Goal: Task Accomplishment & Management: Manage account settings

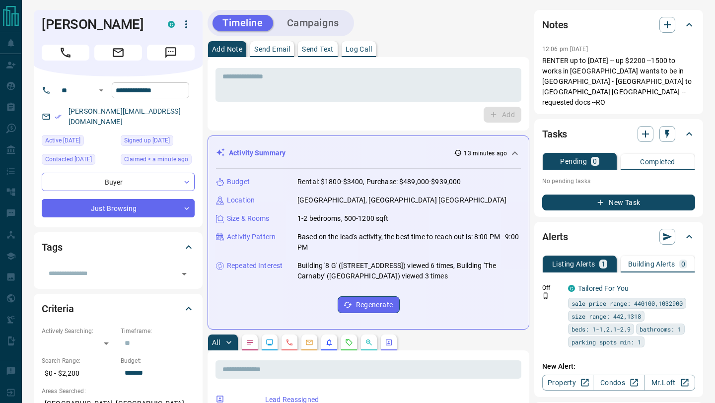
click at [167, 91] on input "**********" at bounding box center [150, 90] width 77 height 16
click at [666, 27] on icon "button" at bounding box center [667, 25] width 12 height 12
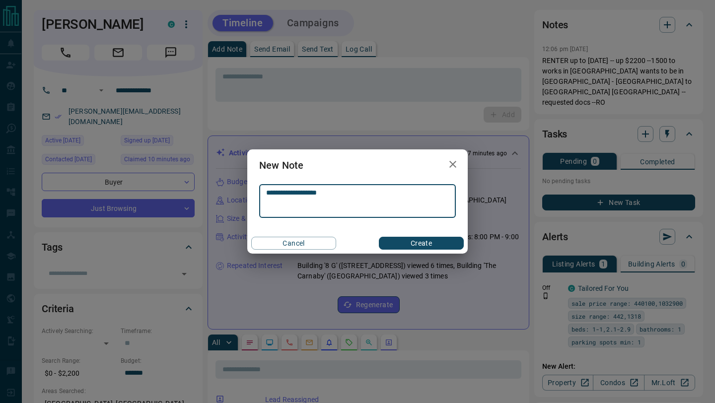
type textarea "**********"
click at [416, 243] on button "Create" at bounding box center [421, 243] width 85 height 13
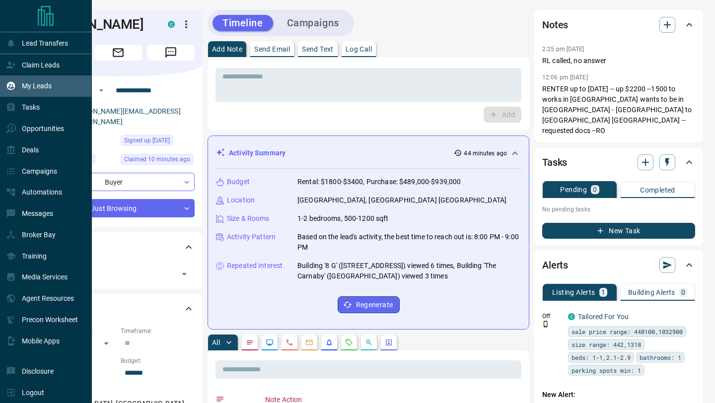
click at [25, 85] on p "My Leads" at bounding box center [37, 86] width 30 height 8
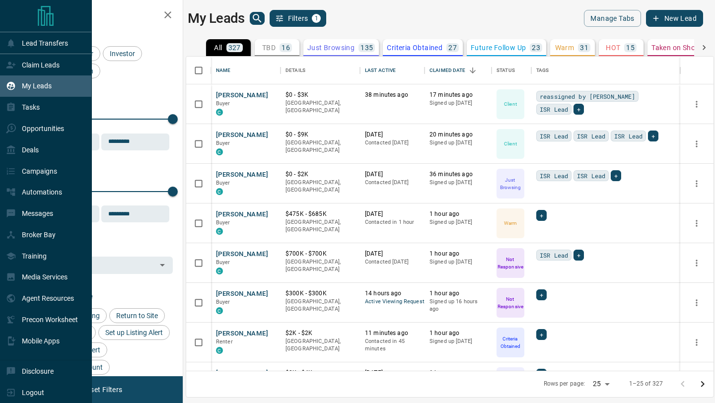
scroll to position [314, 527]
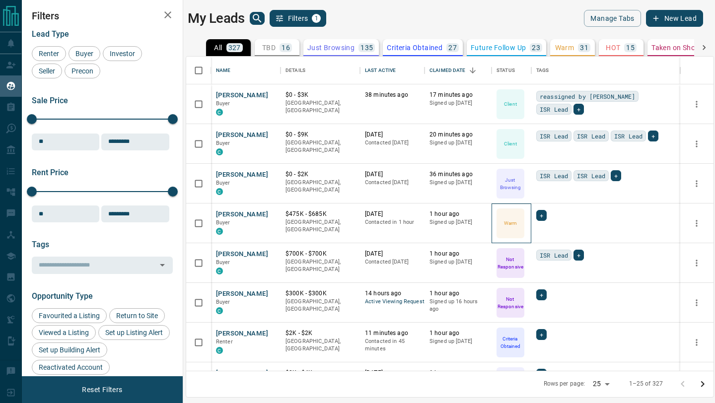
click at [0, 0] on icon at bounding box center [0, 0] width 0 height 0
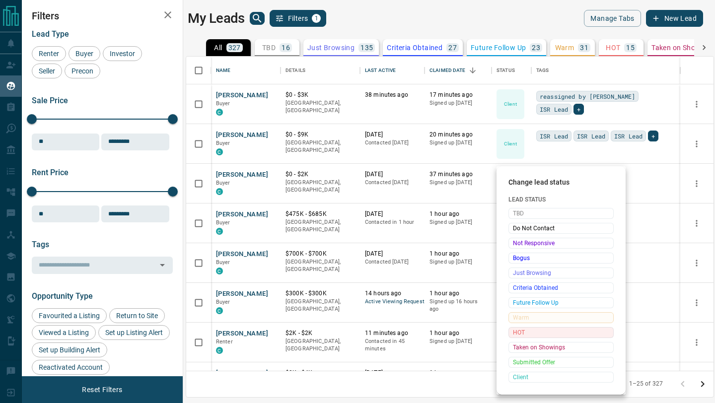
click at [531, 334] on span "HOT" at bounding box center [561, 333] width 96 height 10
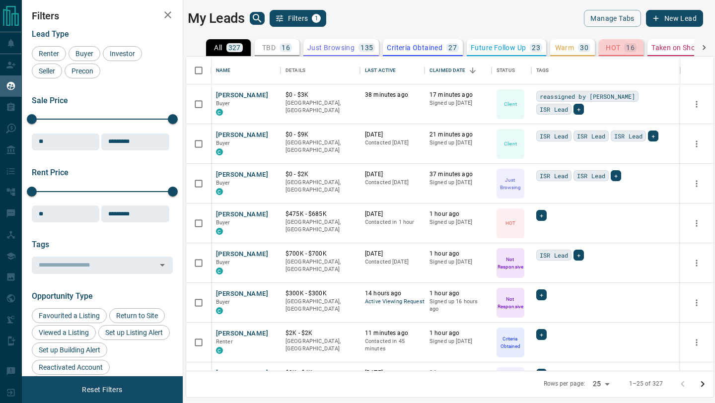
click at [610, 49] on p "HOT" at bounding box center [613, 47] width 14 height 7
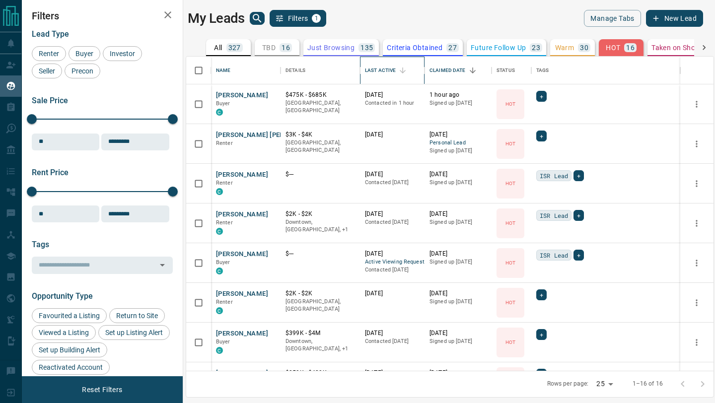
click at [369, 68] on div "Last Active" at bounding box center [380, 71] width 31 height 28
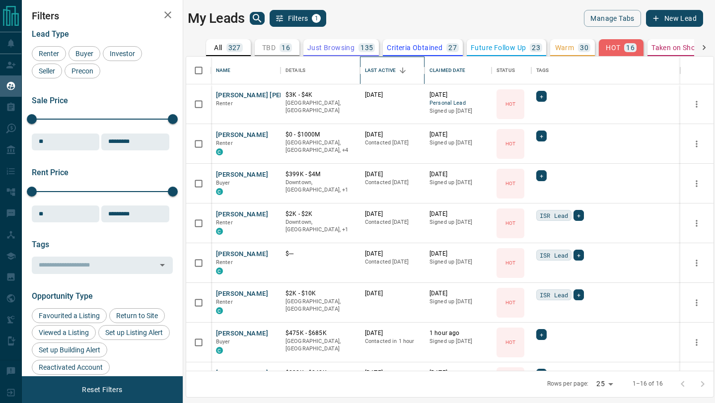
click at [384, 75] on div "Last Active" at bounding box center [380, 71] width 31 height 28
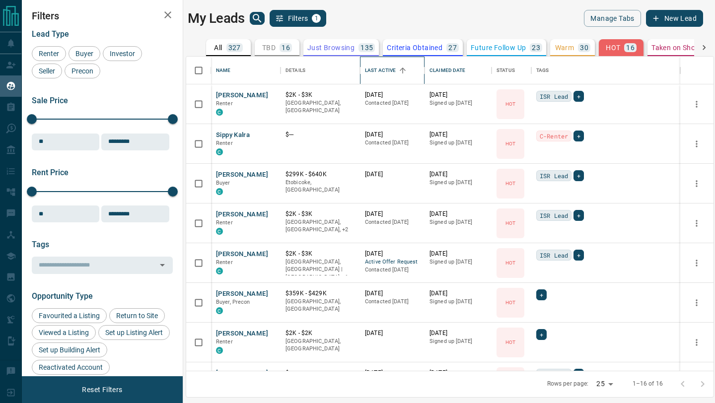
click at [384, 75] on div "Last Active" at bounding box center [380, 71] width 31 height 28
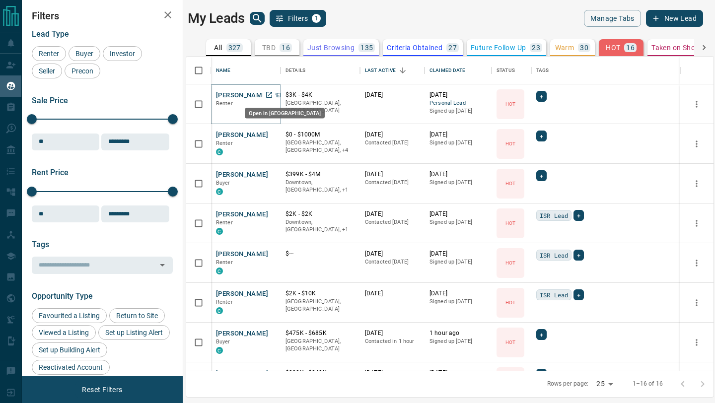
click at [270, 97] on icon "Open in New Tab" at bounding box center [269, 95] width 8 height 8
click at [228, 47] on p "327" at bounding box center [234, 47] width 12 height 7
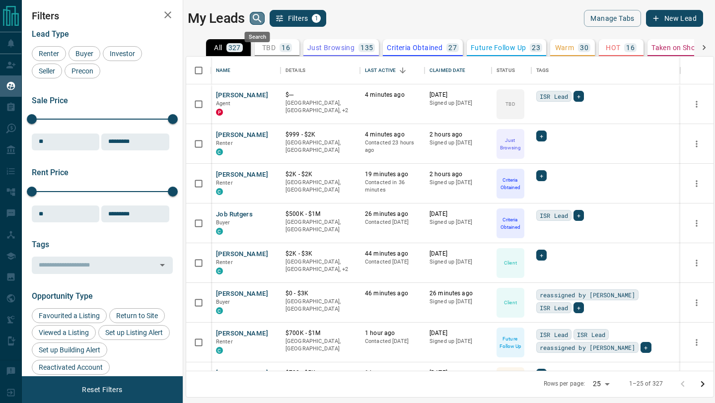
click at [262, 20] on icon "search button" at bounding box center [257, 18] width 12 height 12
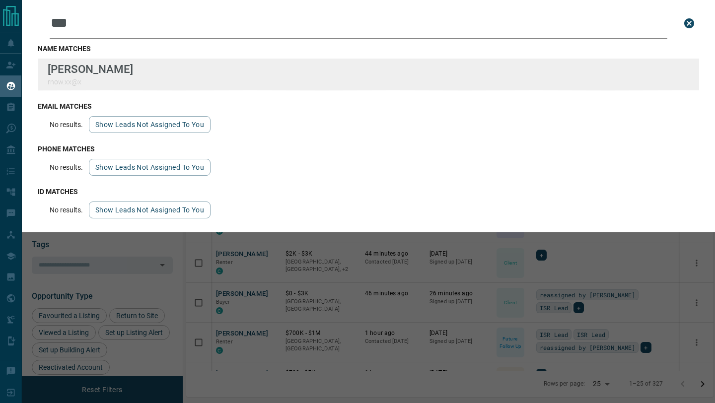
type input "***"
click at [0, 0] on div "Lead Transfers Claim Leads My Leads Tasks Opportunities Deals Campaigns Automat…" at bounding box center [357, 195] width 715 height 391
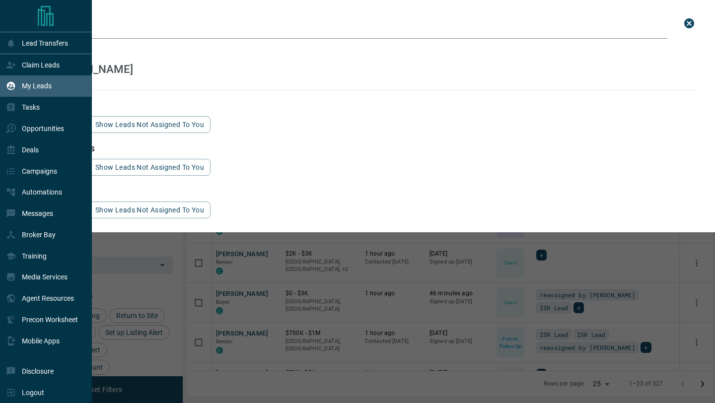
click at [32, 84] on p "My Leads" at bounding box center [37, 86] width 30 height 8
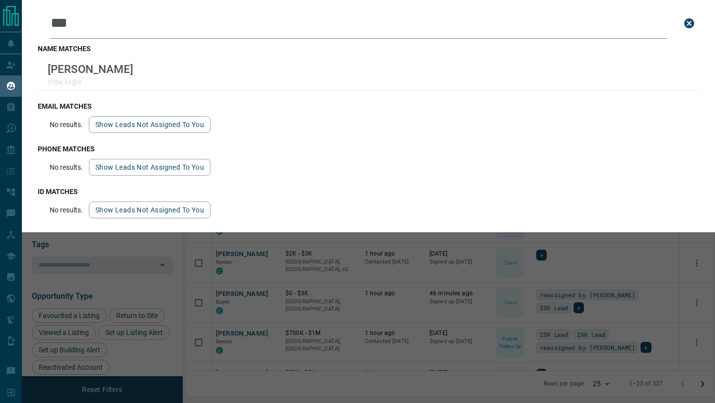
click at [692, 23] on icon "close search bar" at bounding box center [689, 23] width 10 height 10
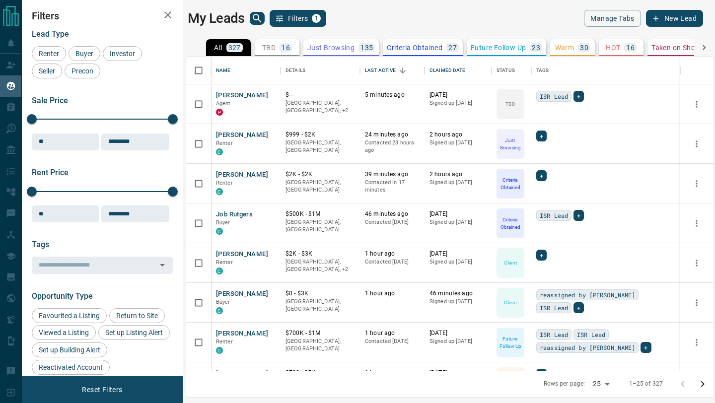
scroll to position [4, 0]
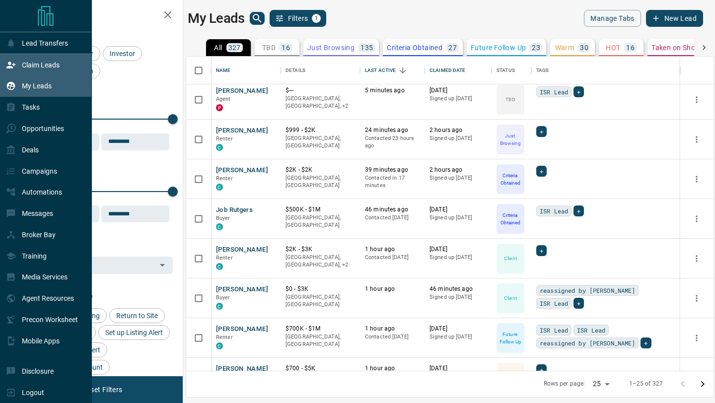
click at [49, 73] on div "Claim Leads" at bounding box center [46, 64] width 92 height 21
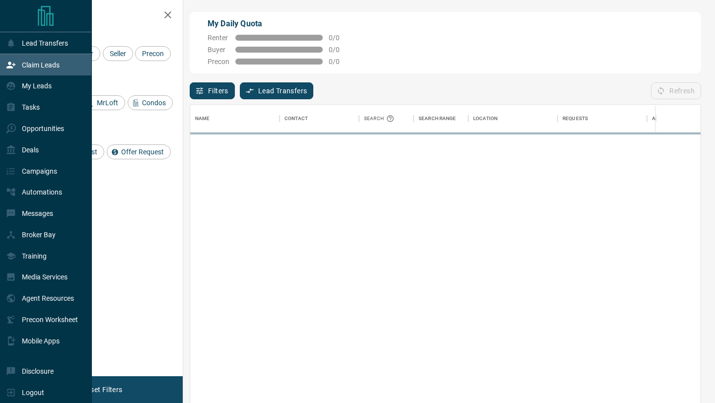
scroll to position [306, 510]
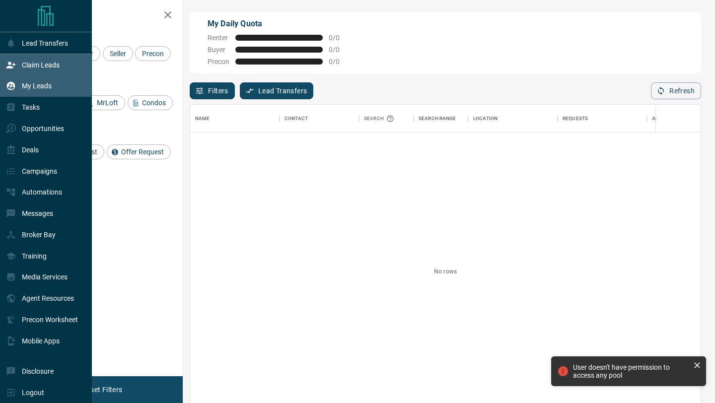
click at [23, 89] on p "My Leads" at bounding box center [37, 86] width 30 height 8
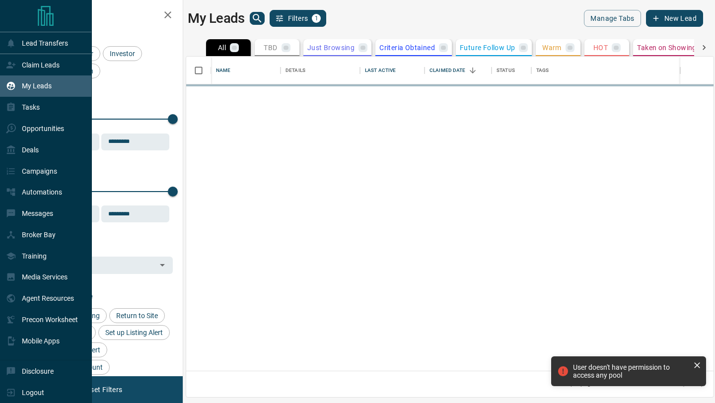
scroll to position [314, 527]
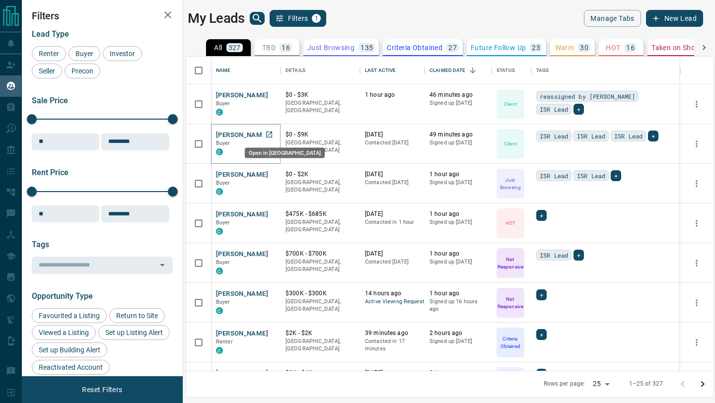
click at [273, 134] on link "Open in New Tab" at bounding box center [269, 134] width 13 height 13
click at [271, 174] on icon "Open in New Tab" at bounding box center [269, 174] width 8 height 8
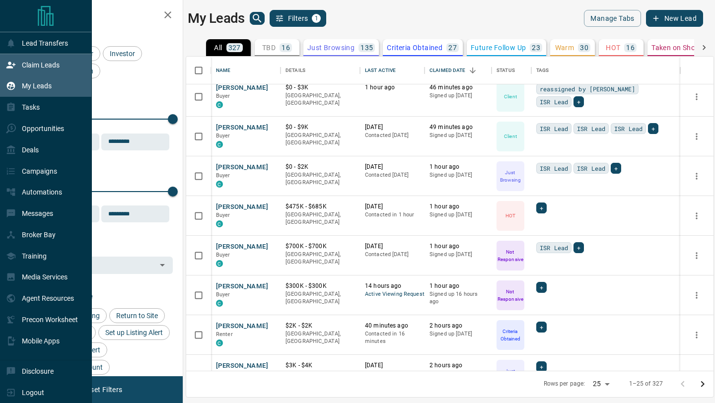
click at [34, 66] on p "Claim Leads" at bounding box center [41, 65] width 38 height 8
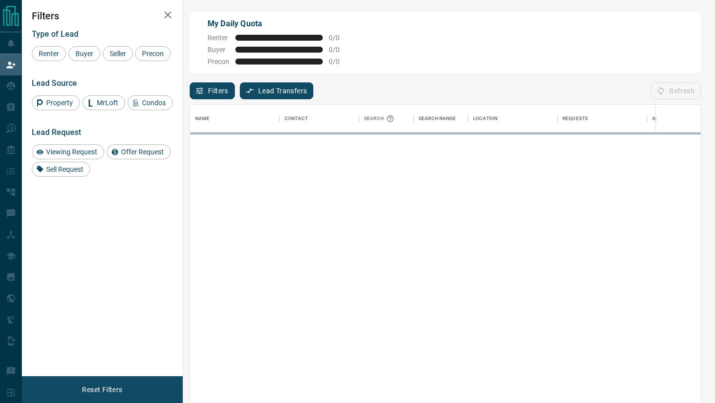
scroll to position [306, 510]
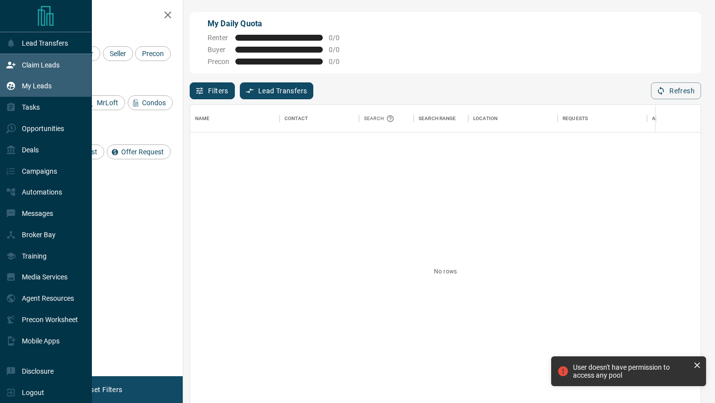
click at [16, 93] on div "My Leads" at bounding box center [29, 86] width 46 height 16
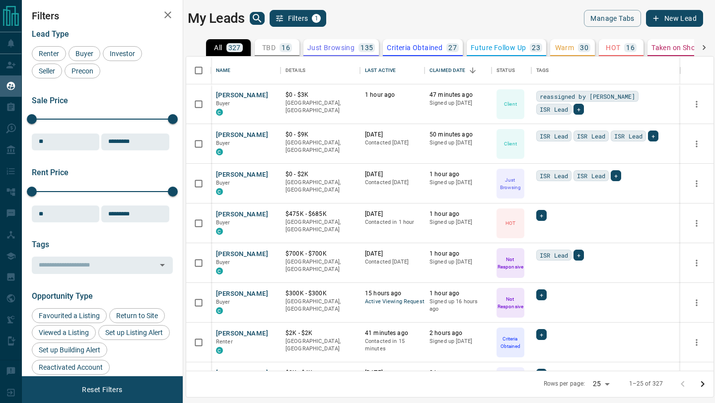
click at [271, 50] on p "TBD" at bounding box center [268, 47] width 13 height 7
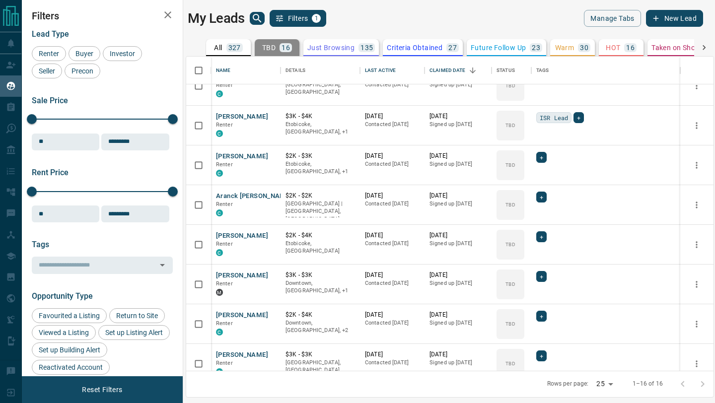
scroll to position [141, 0]
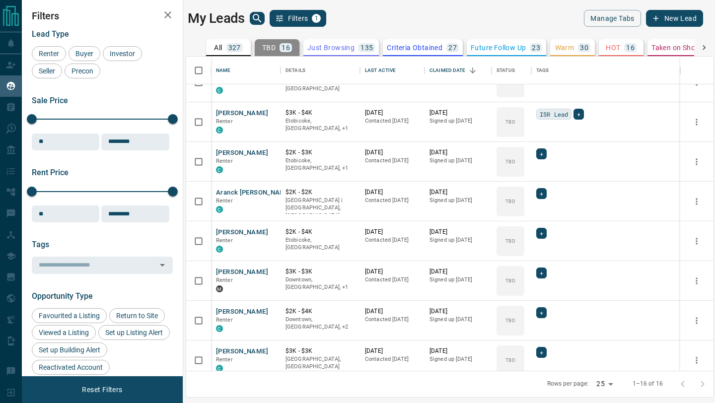
click at [256, 19] on icon "search button" at bounding box center [257, 18] width 12 height 12
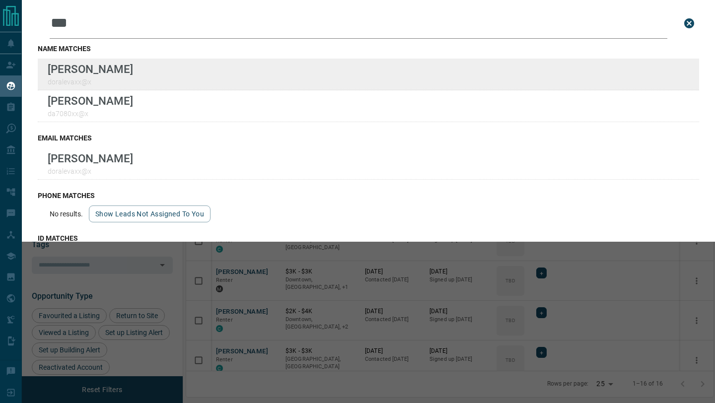
type input "***"
click at [0, 0] on div "Lead Transfers Claim Leads My Leads Tasks Opportunities Deals Campaigns Automat…" at bounding box center [357, 195] width 715 height 391
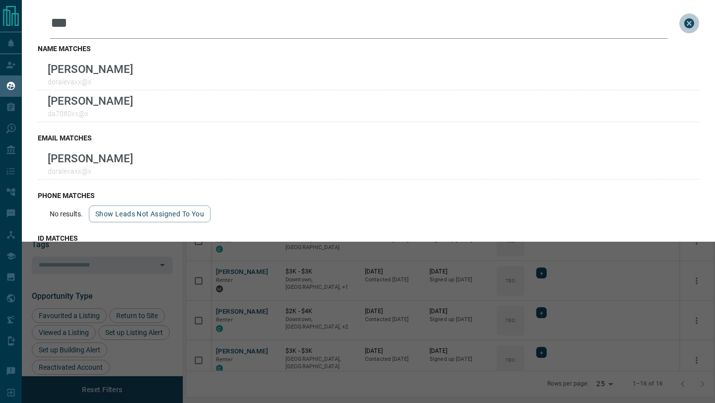
click at [687, 21] on icon "close search bar" at bounding box center [689, 23] width 10 height 10
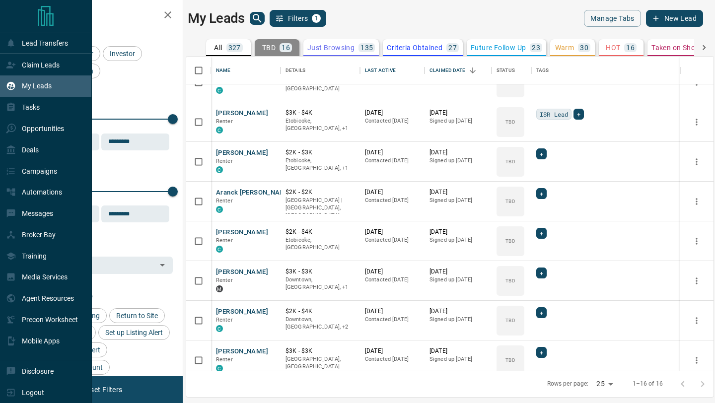
click at [15, 93] on div "My Leads" at bounding box center [29, 86] width 46 height 16
click at [24, 72] on div "Claim Leads" at bounding box center [33, 65] width 54 height 16
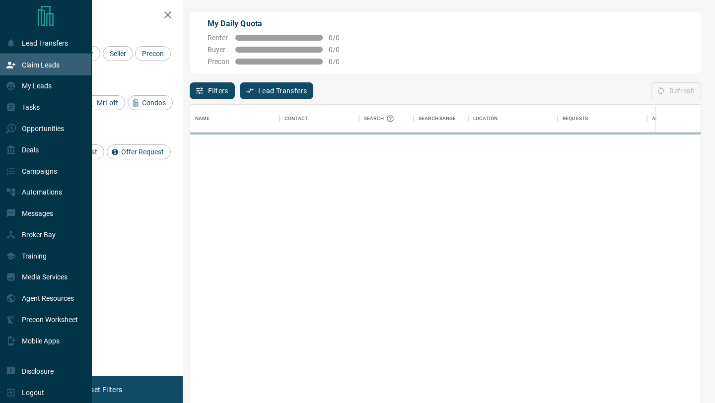
scroll to position [306, 510]
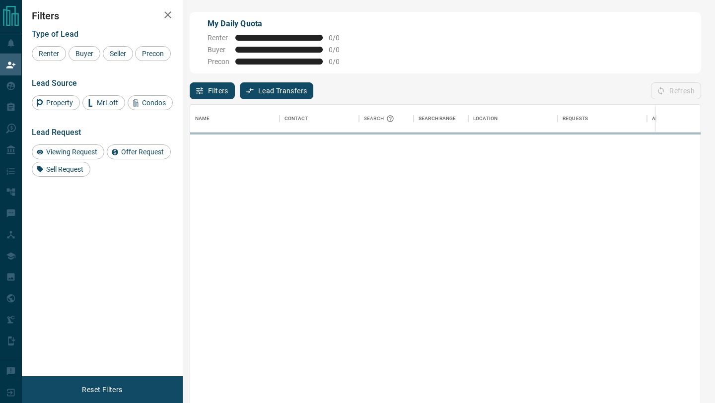
click at [275, 95] on button "Lead Transfers" at bounding box center [277, 90] width 74 height 17
